Goal: Complete application form: Complete application form

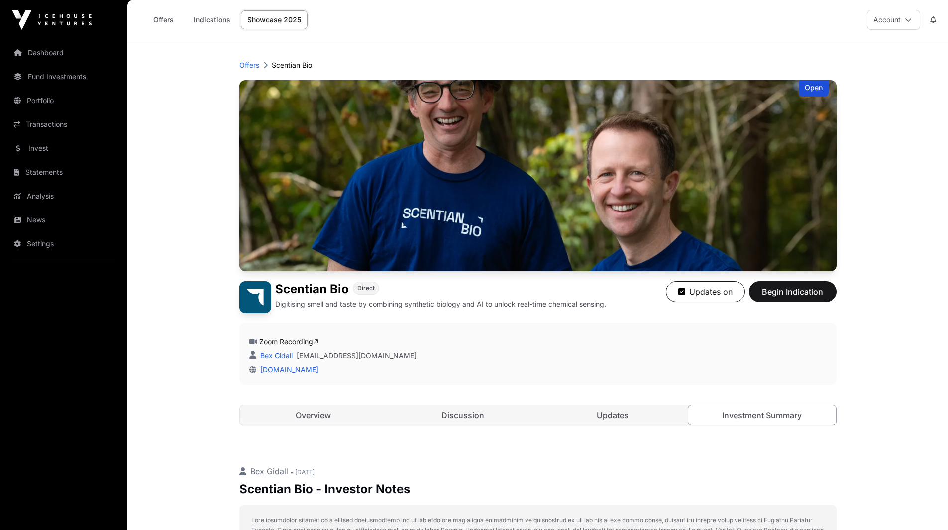
click at [282, 19] on link "Showcase 2025" at bounding box center [274, 19] width 67 height 19
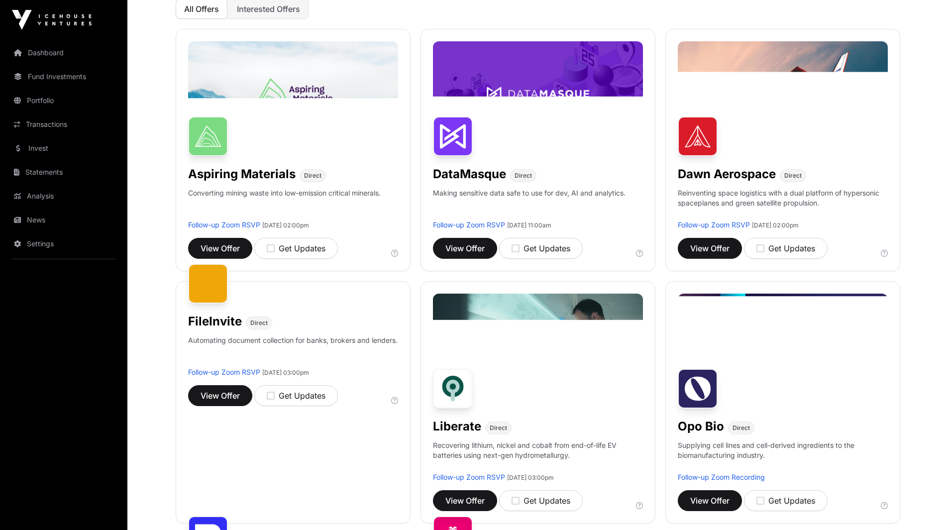
scroll to position [138, 0]
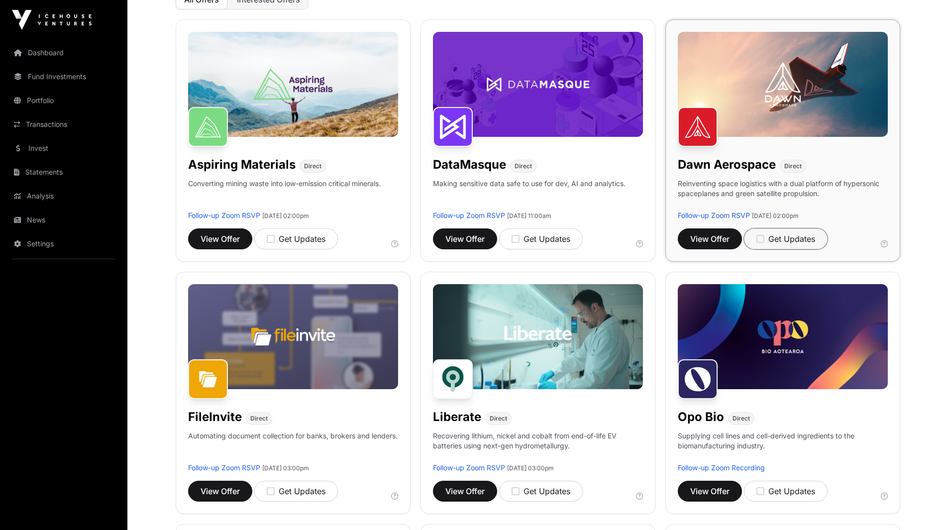
click at [775, 240] on div "Get Updates" at bounding box center [785, 239] width 59 height 12
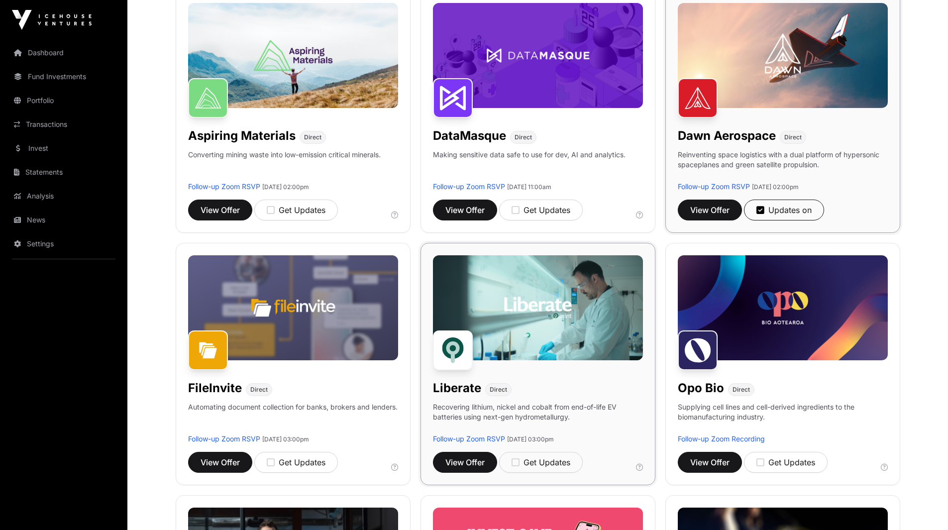
scroll to position [127, 0]
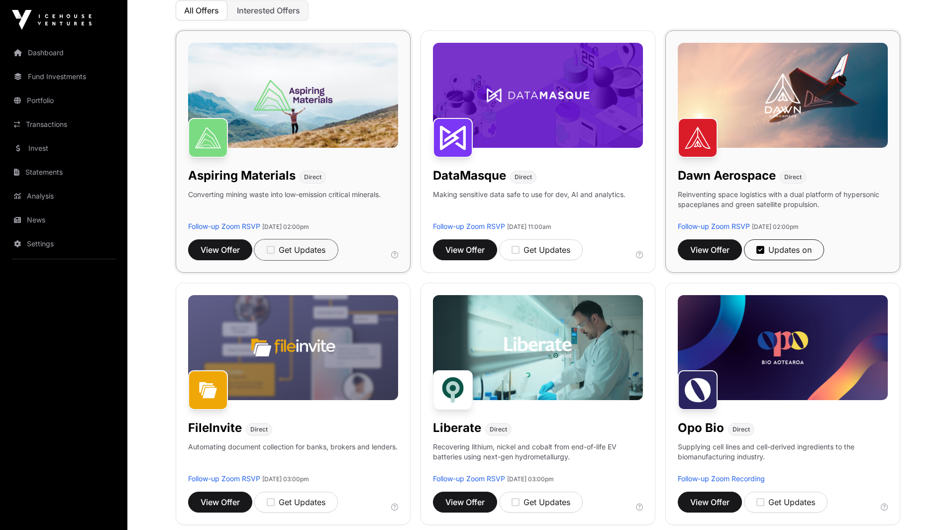
click at [285, 253] on div "Get Updates" at bounding box center [296, 250] width 59 height 12
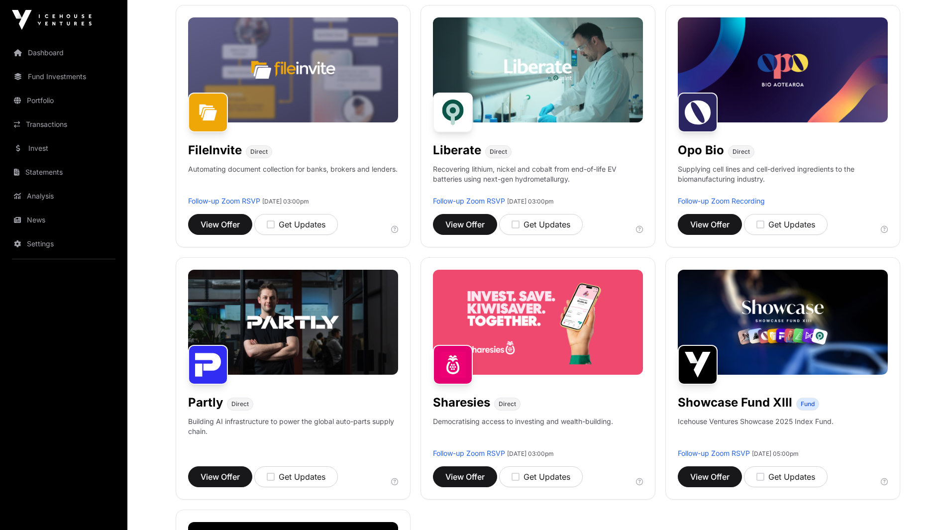
scroll to position [407, 0]
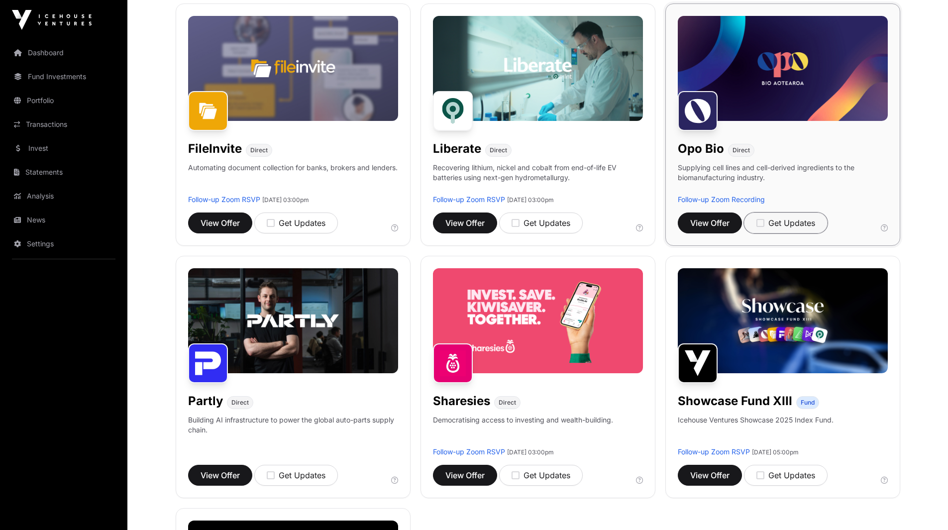
click at [767, 223] on div "Get Updates" at bounding box center [785, 223] width 59 height 12
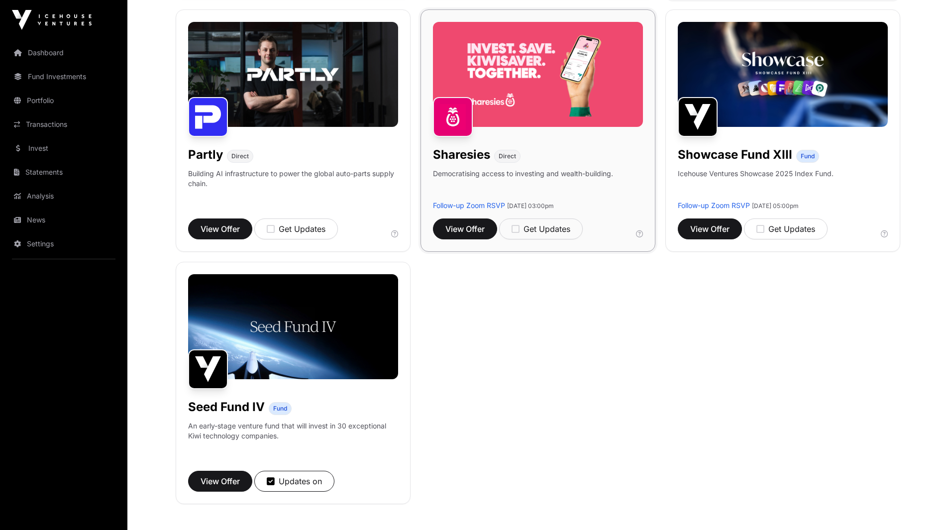
scroll to position [657, 0]
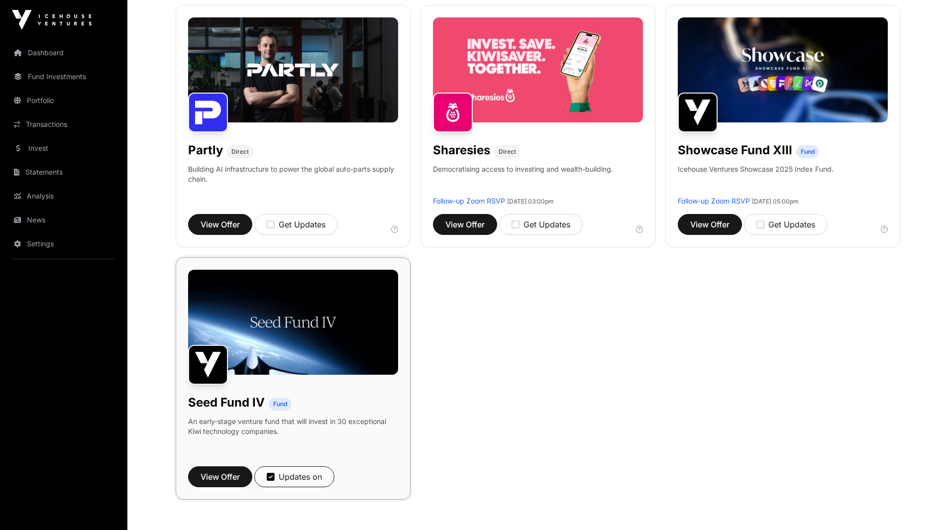
click at [353, 330] on img at bounding box center [293, 322] width 210 height 105
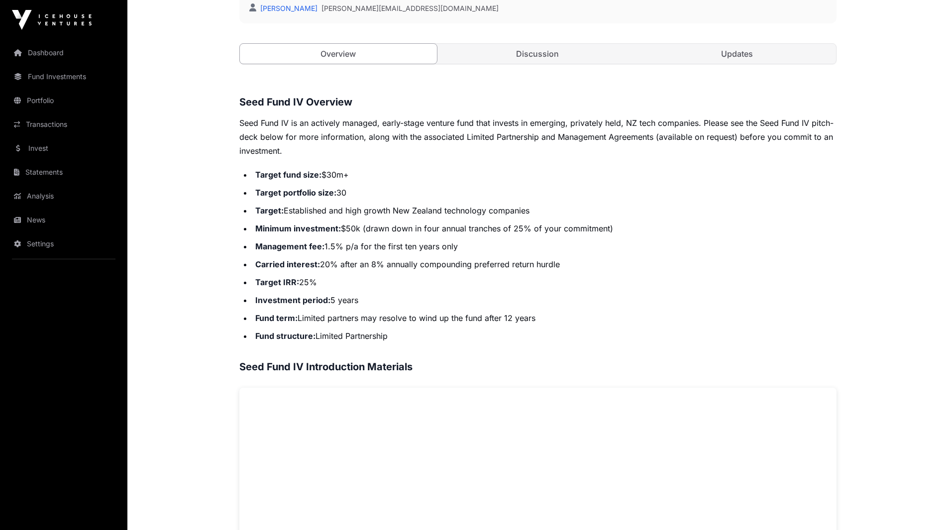
scroll to position [334, 0]
click at [740, 53] on link "Updates" at bounding box center [737, 53] width 198 height 20
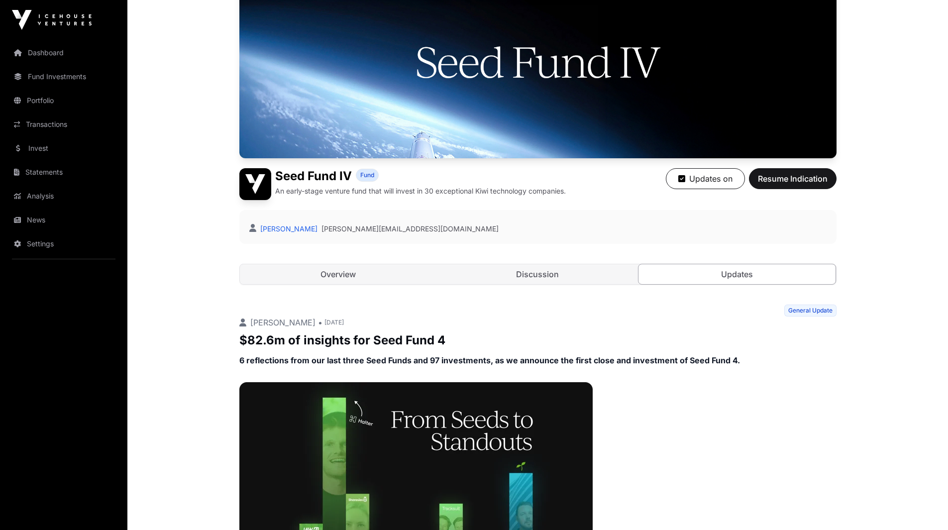
scroll to position [110, 0]
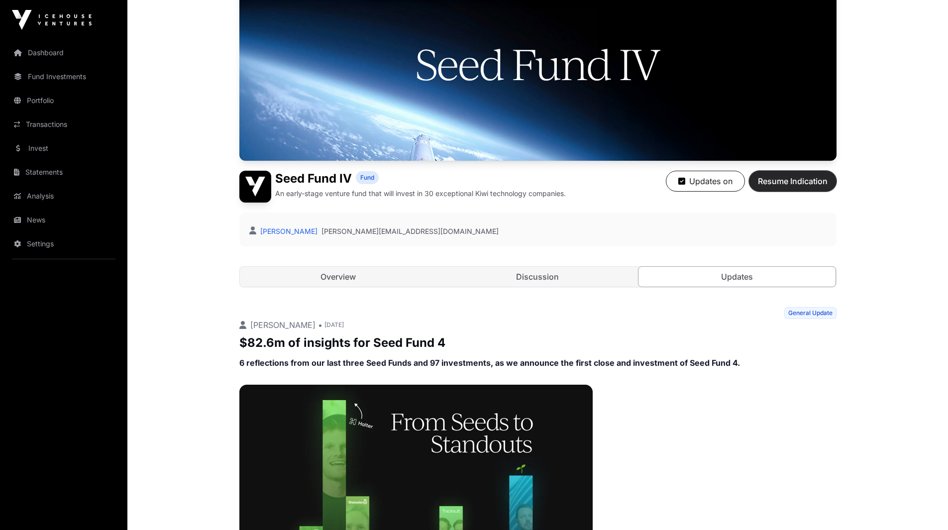
click at [790, 183] on span "Resume Indication" at bounding box center [793, 181] width 70 height 12
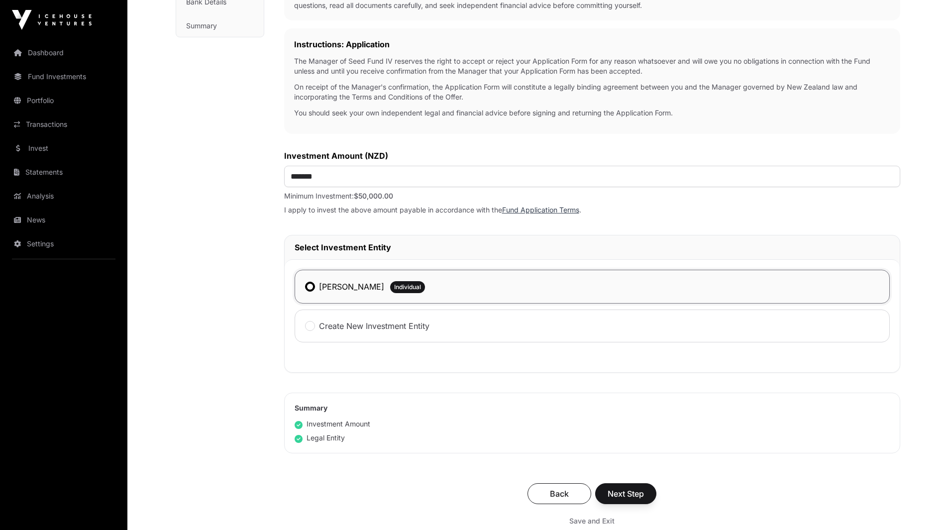
scroll to position [325, 0]
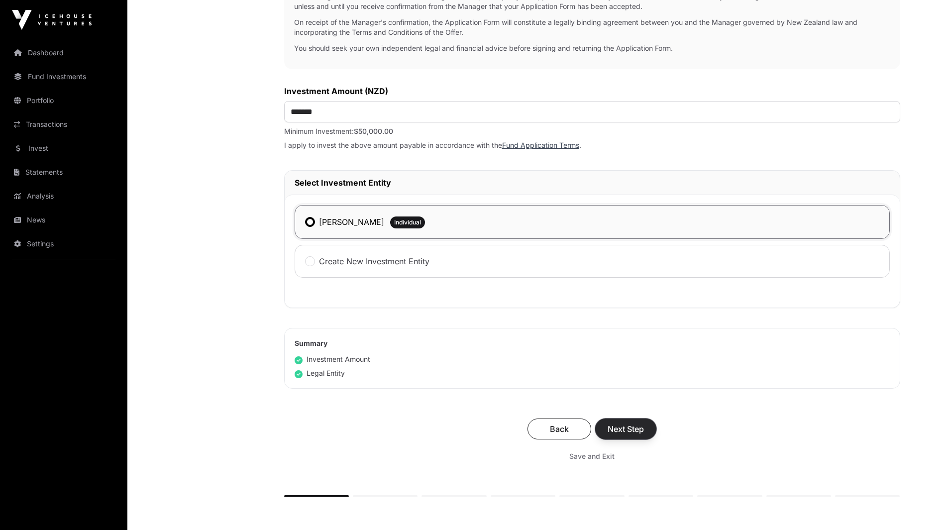
click at [630, 428] on span "Next Step" at bounding box center [626, 429] width 36 height 12
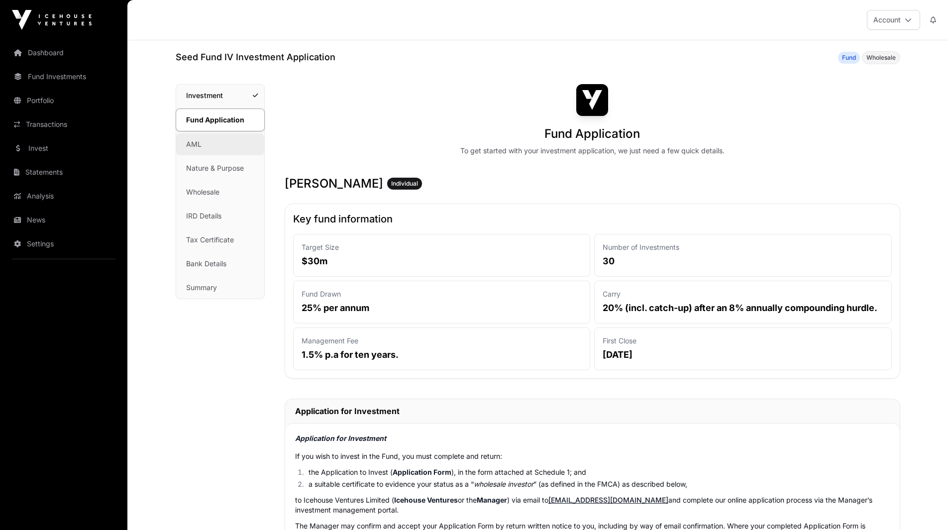
click at [200, 145] on link "AML" at bounding box center [220, 144] width 88 height 22
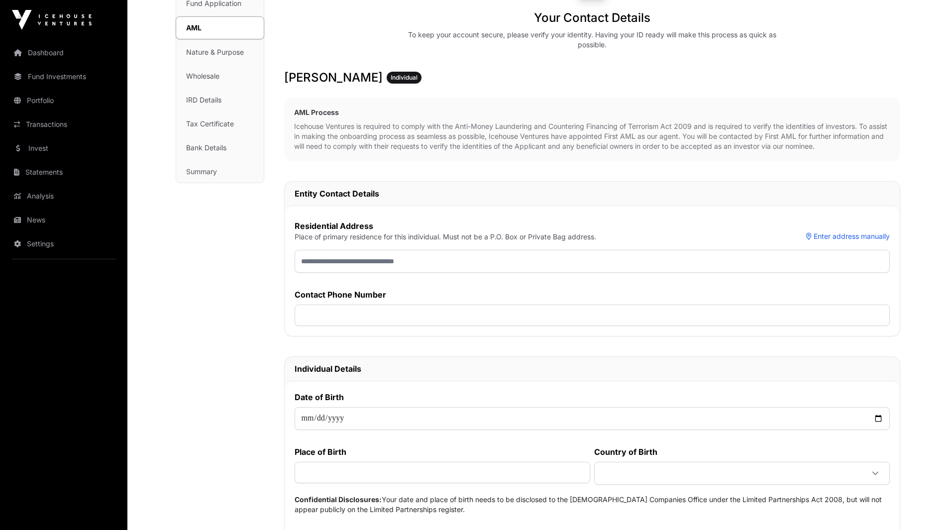
scroll to position [115, 0]
click at [231, 50] on link "Nature & Purpose" at bounding box center [220, 53] width 88 height 22
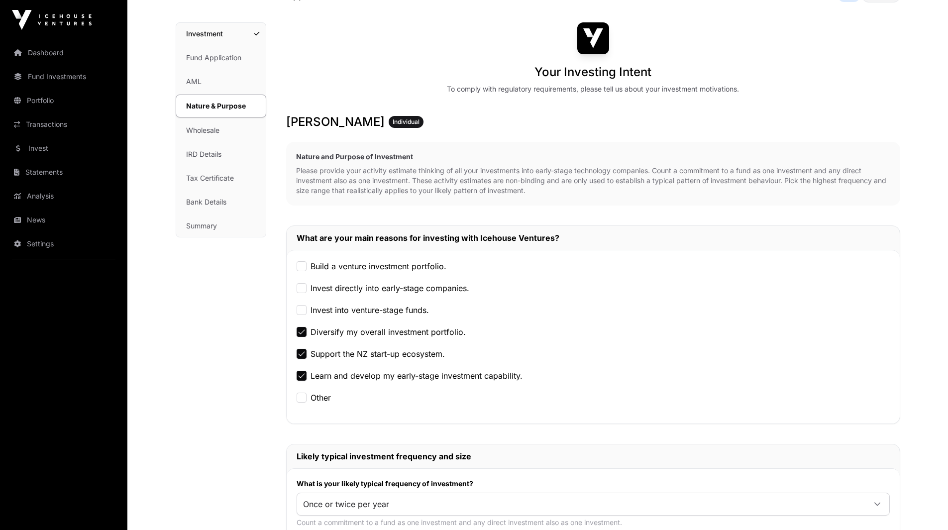
scroll to position [62, 0]
click at [212, 127] on link "Wholesale" at bounding box center [221, 130] width 90 height 22
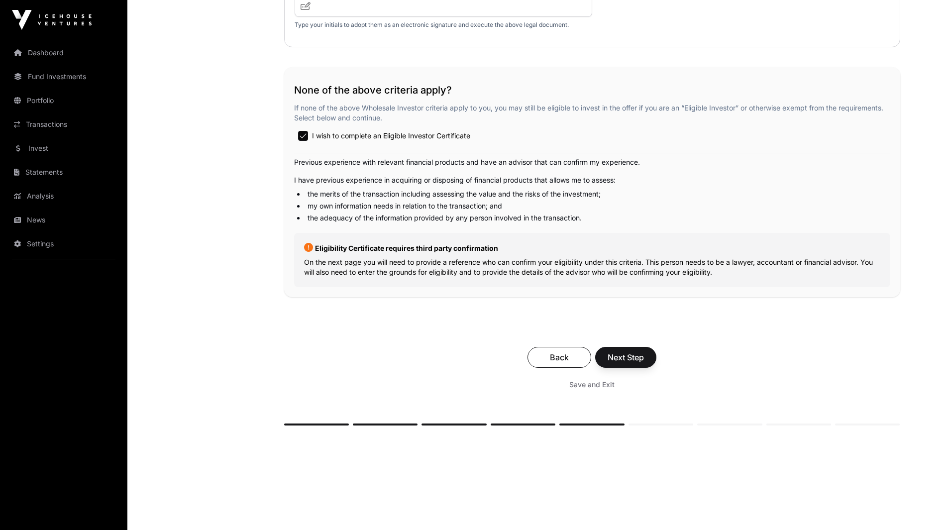
scroll to position [1628, 0]
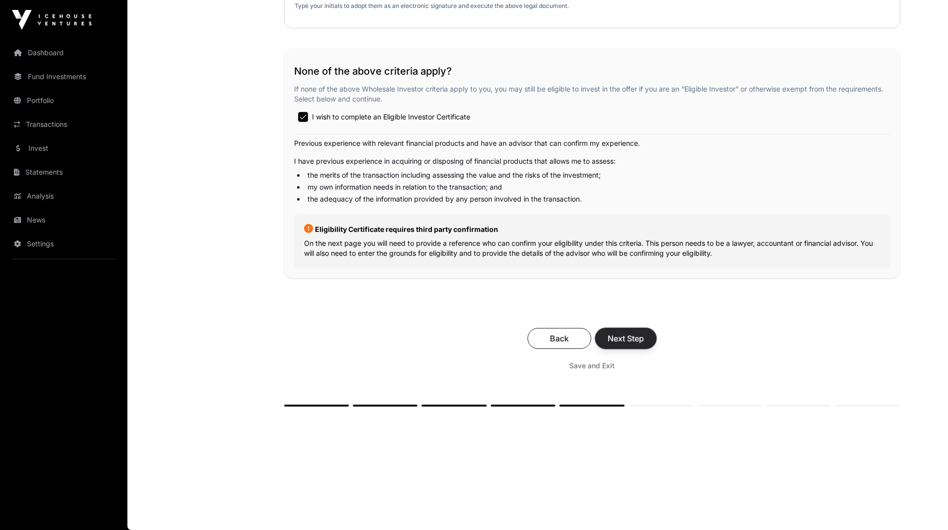
click at [638, 338] on span "Next Step" at bounding box center [626, 338] width 36 height 12
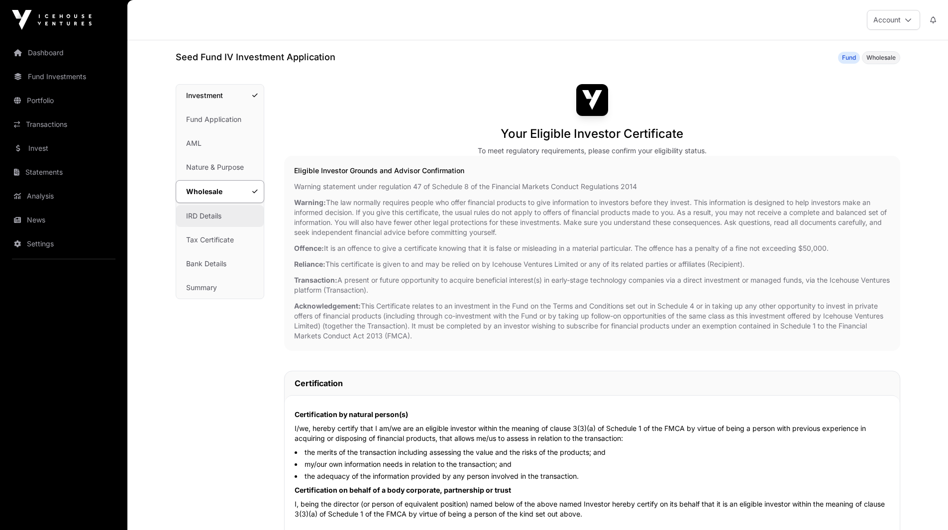
click at [206, 216] on link "IRD Details" at bounding box center [220, 216] width 88 height 22
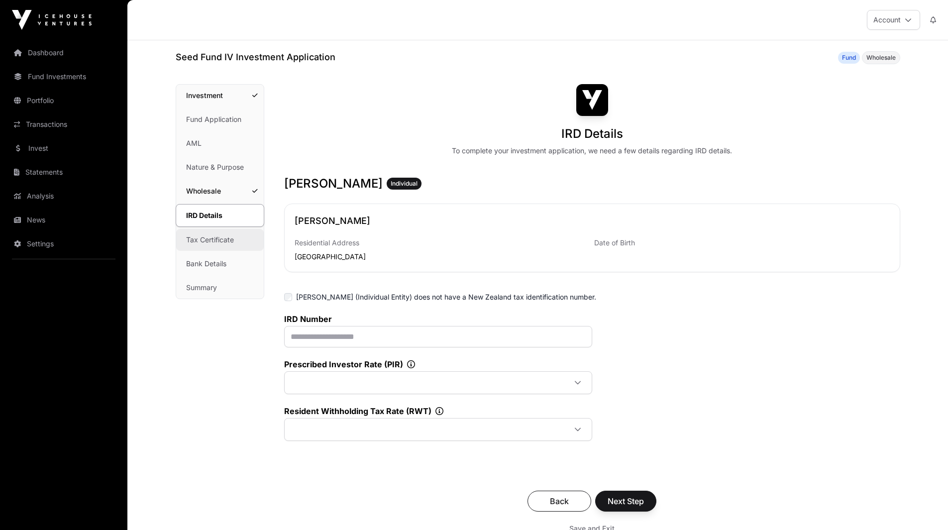
click at [208, 236] on link "Tax Certificate" at bounding box center [220, 240] width 88 height 22
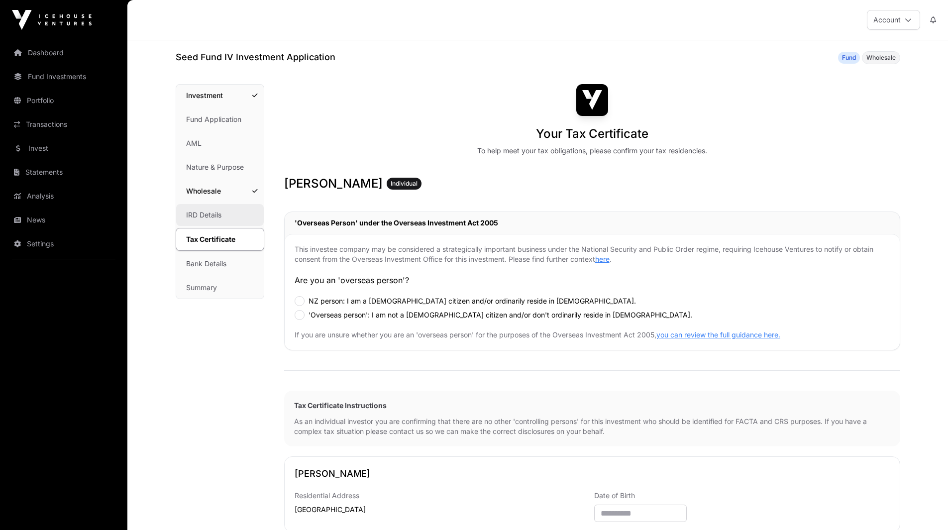
click at [213, 215] on link "IRD Details" at bounding box center [220, 215] width 88 height 22
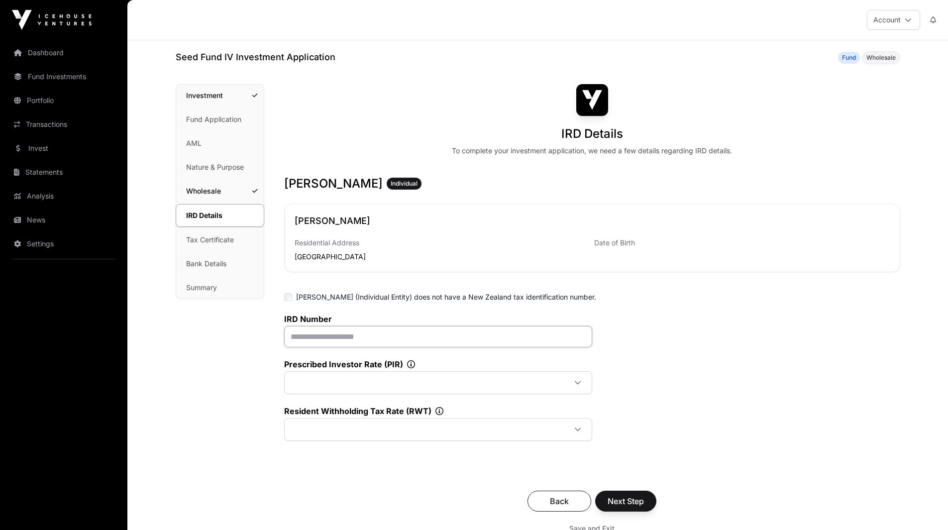
click at [368, 339] on input "text" at bounding box center [438, 336] width 308 height 21
click at [206, 241] on link "Tax Certificate" at bounding box center [220, 240] width 88 height 22
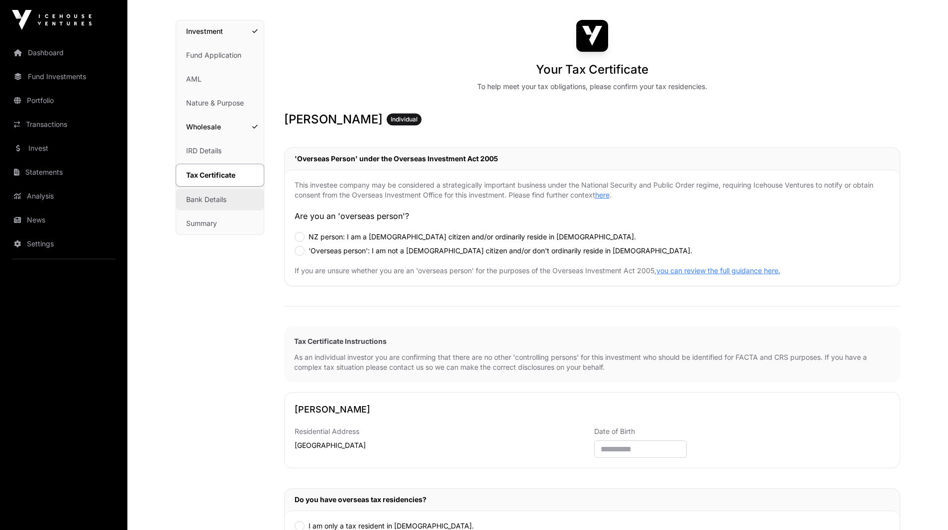
scroll to position [58, 0]
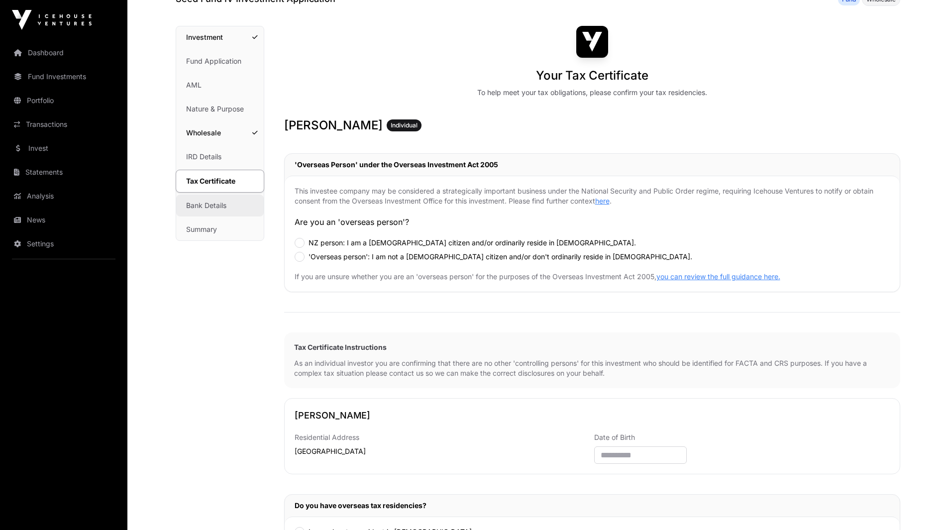
click at [207, 203] on link "Bank Details" at bounding box center [220, 206] width 88 height 22
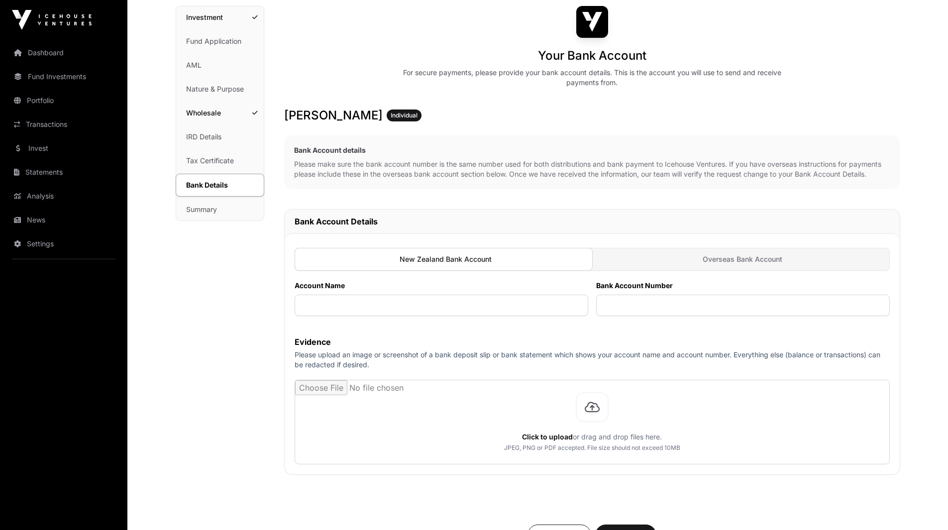
scroll to position [78, 0]
click at [199, 208] on link "Summary" at bounding box center [220, 210] width 88 height 22
